Goal: Transaction & Acquisition: Purchase product/service

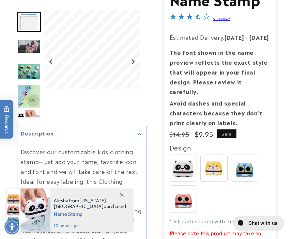
scroll to position [65, 0]
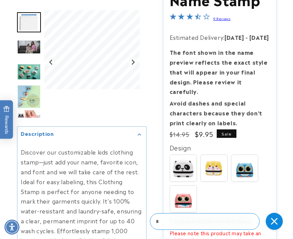
click at [187, 202] on img at bounding box center [183, 198] width 27 height 27
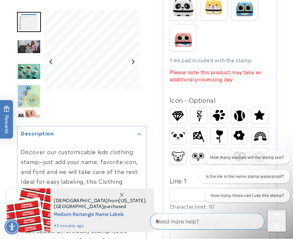
scroll to position [226, 0]
click at [262, 135] on img at bounding box center [260, 136] width 16 height 13
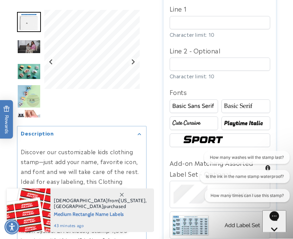
scroll to position [398, 0]
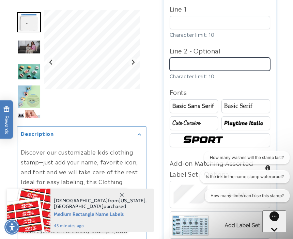
click at [179, 62] on input "Line 2 - Optional" at bounding box center [220, 64] width 100 height 13
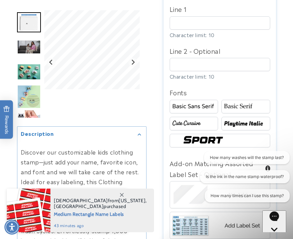
click at [121, 93] on div "Gallery Viewer" at bounding box center [91, 62] width 95 height 104
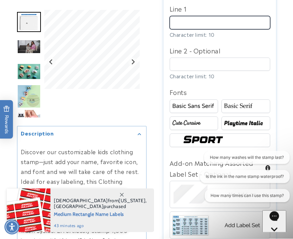
click at [177, 24] on input "Line 1" at bounding box center [220, 22] width 100 height 13
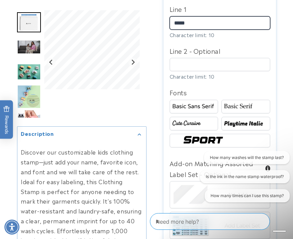
type input "****"
click at [122, 106] on div "Gallery Viewer" at bounding box center [91, 62] width 95 height 104
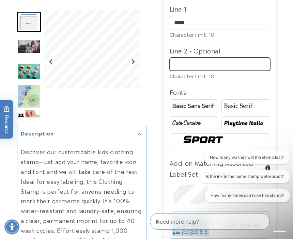
click at [179, 67] on input "Line 2 - Optional" at bounding box center [220, 64] width 100 height 13
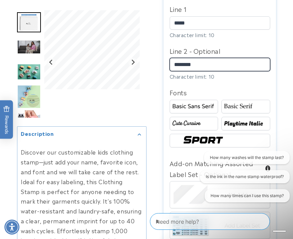
type input "********"
click at [112, 105] on div "Gallery Viewer" at bounding box center [91, 62] width 95 height 104
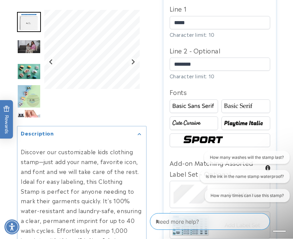
scroll to position [398, 0]
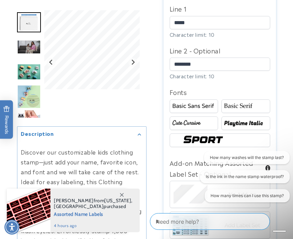
click at [176, 119] on img at bounding box center [194, 123] width 47 height 8
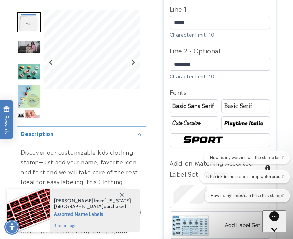
click at [188, 124] on img at bounding box center [194, 123] width 47 height 8
click at [181, 108] on img at bounding box center [194, 106] width 47 height 8
click at [177, 102] on img at bounding box center [194, 106] width 47 height 8
click at [181, 104] on img at bounding box center [194, 106] width 47 height 8
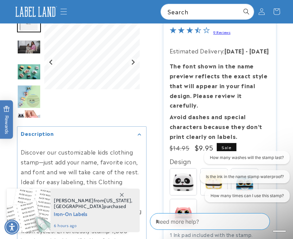
scroll to position [0, 0]
